Goal: Information Seeking & Learning: Learn about a topic

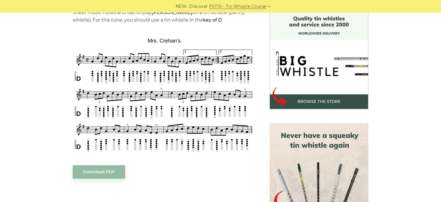
scroll to position [154, 0]
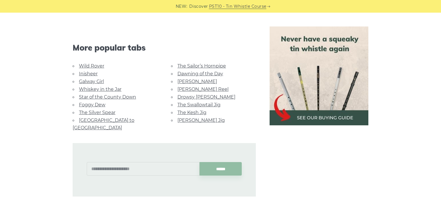
scroll to position [514, 0]
click at [187, 82] on link "[PERSON_NAME]" at bounding box center [197, 81] width 40 height 5
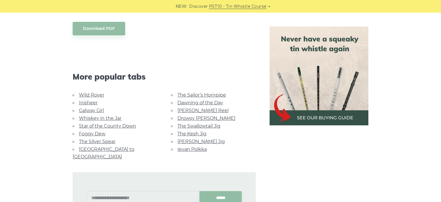
scroll to position [349, 0]
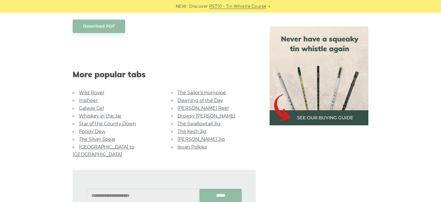
click at [197, 113] on link "Drowsy [PERSON_NAME]" at bounding box center [206, 115] width 58 height 5
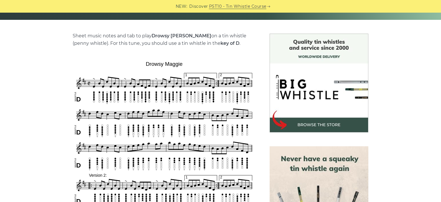
scroll to position [145, 0]
